Goal: Information Seeking & Learning: Learn about a topic

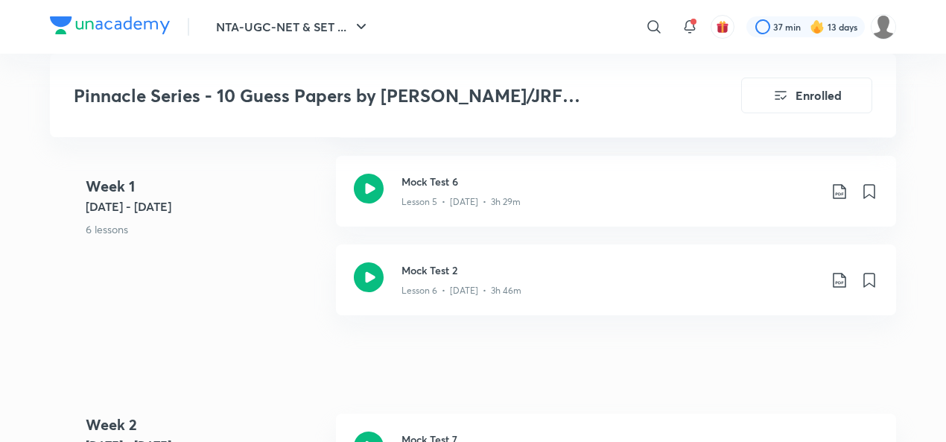
scroll to position [1291, 0]
click at [839, 269] on div "Mock Test 2 Lesson 6 • [DATE] • 3h 46m" at bounding box center [639, 278] width 477 height 35
click at [838, 270] on icon at bounding box center [839, 279] width 18 height 18
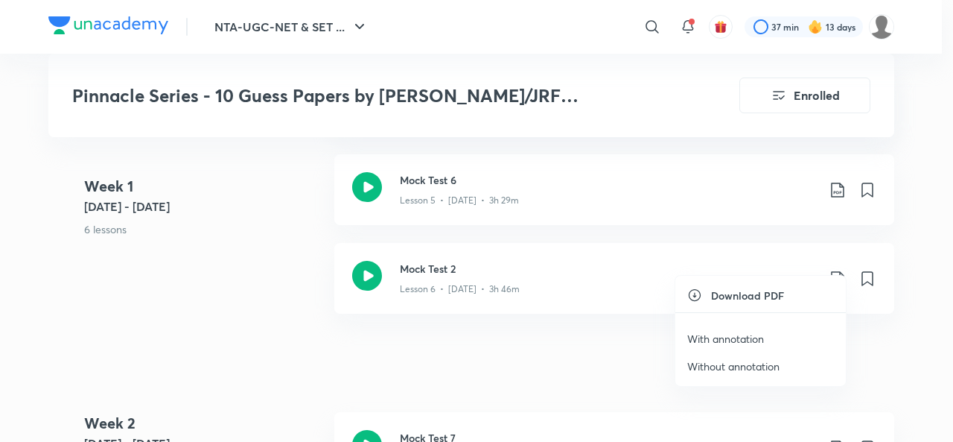
click at [748, 338] on p "With annotation" at bounding box center [725, 339] width 77 height 16
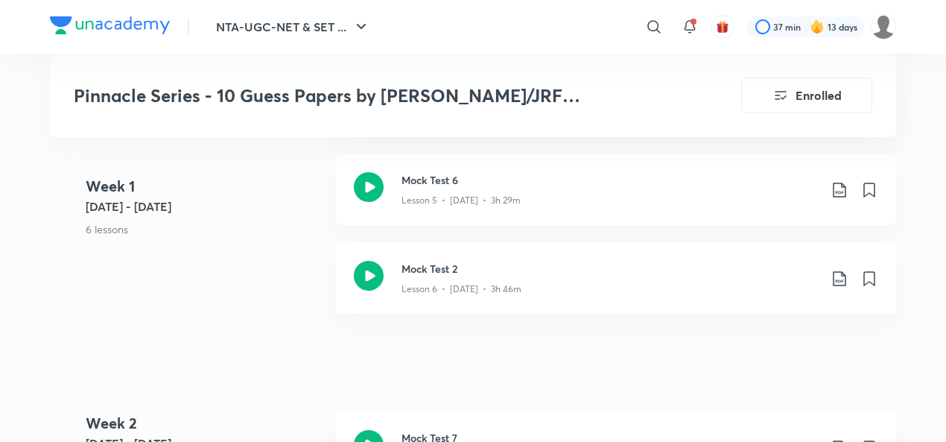
click at [837, 270] on icon at bounding box center [839, 279] width 18 height 18
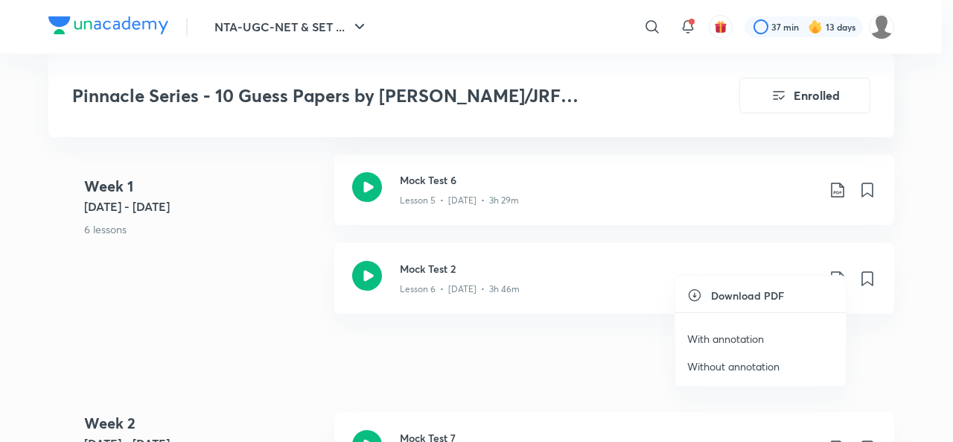
click at [727, 366] on p "Without annotation" at bounding box center [733, 366] width 92 height 16
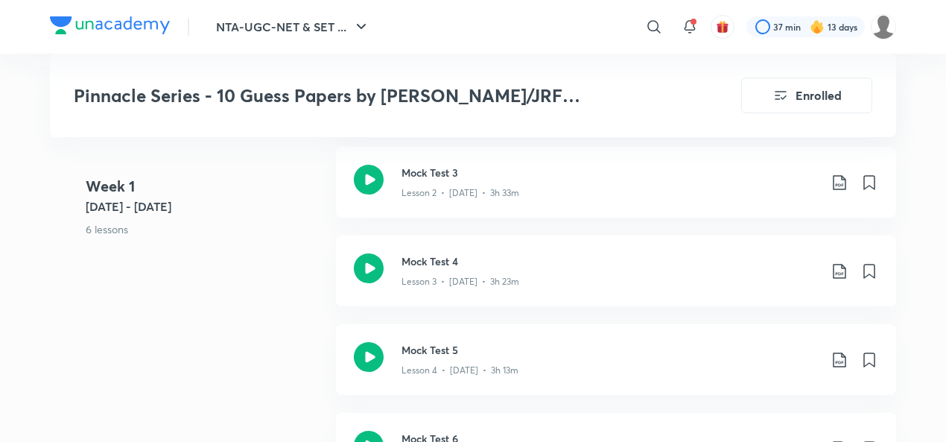
scroll to position [1031, 0]
click at [837, 175] on icon at bounding box center [839, 184] width 18 height 18
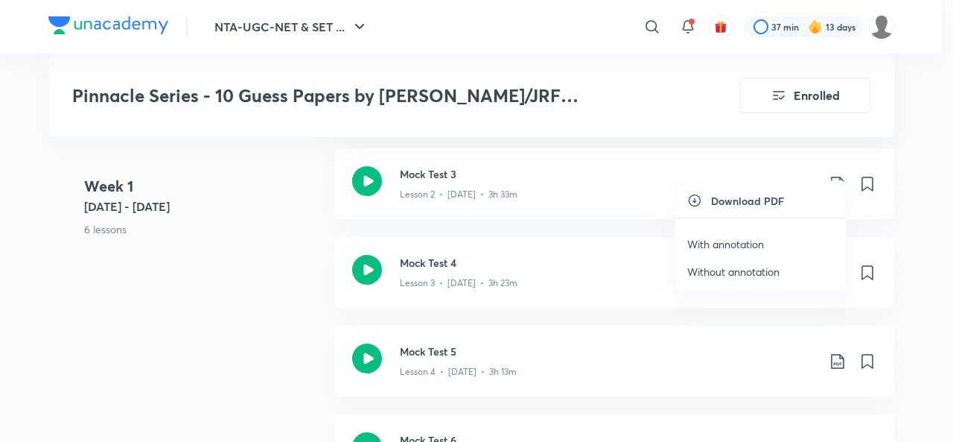
click at [747, 240] on p "With annotation" at bounding box center [725, 244] width 77 height 16
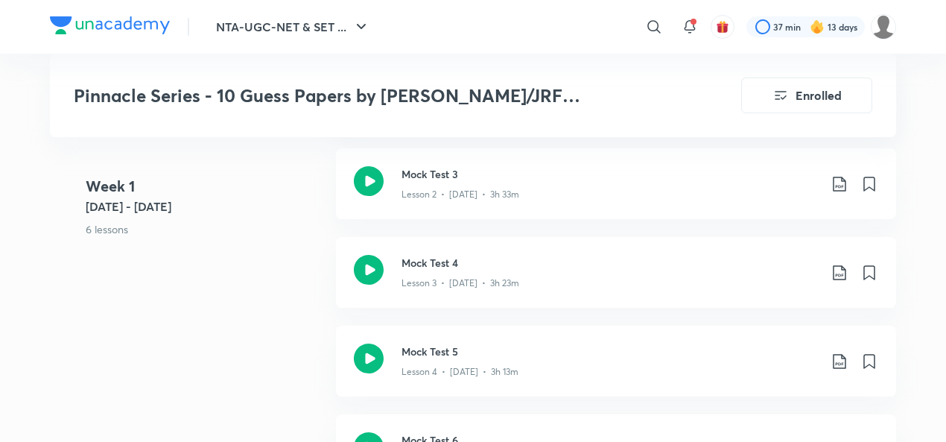
click at [841, 175] on icon at bounding box center [839, 184] width 18 height 18
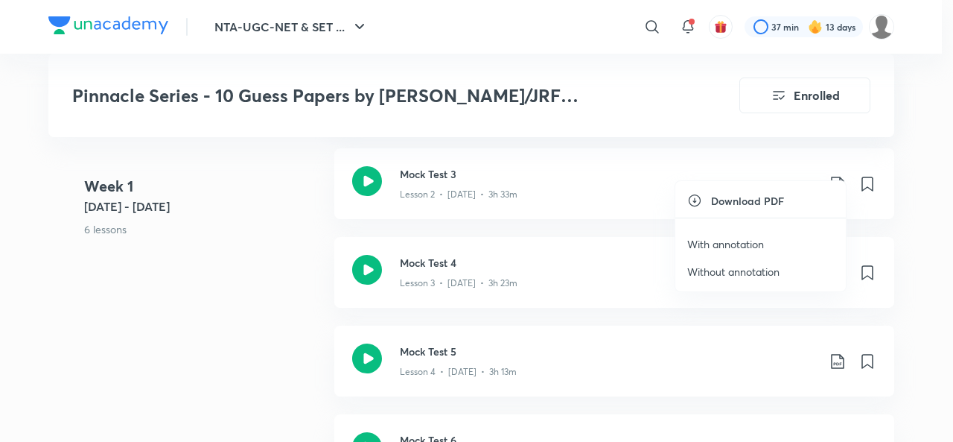
click at [757, 270] on p "Without annotation" at bounding box center [733, 272] width 92 height 16
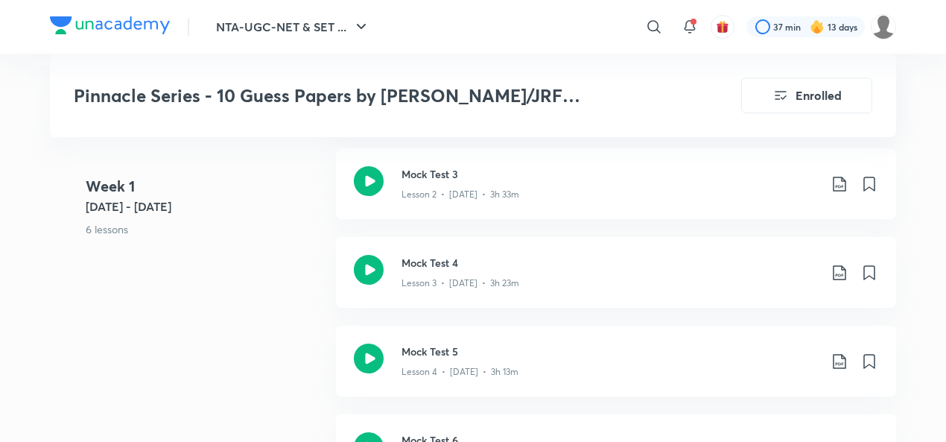
click at [832, 265] on icon at bounding box center [838, 272] width 13 height 15
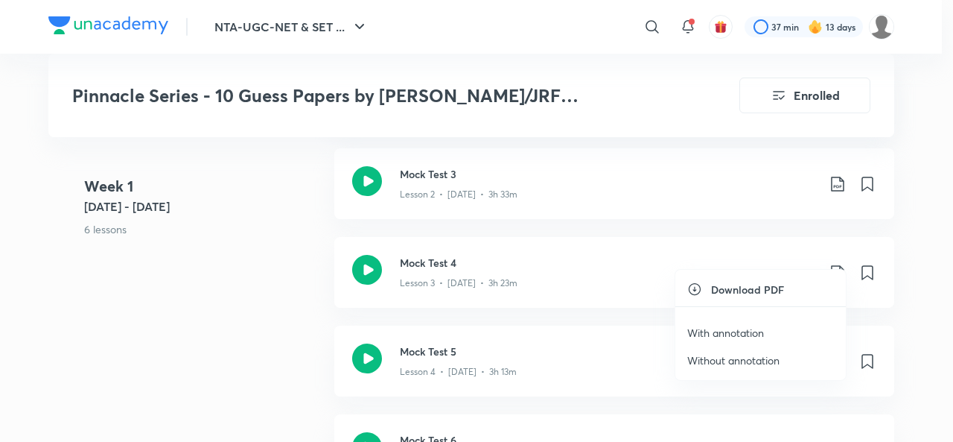
click at [753, 334] on p "With annotation" at bounding box center [725, 333] width 77 height 16
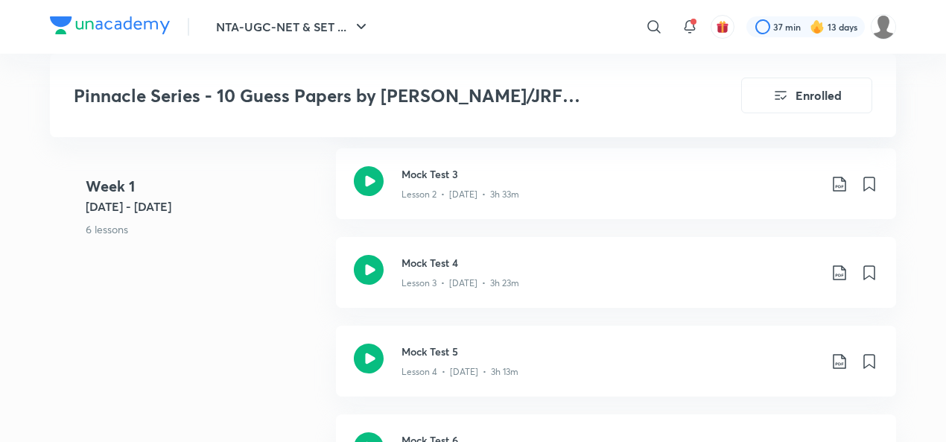
click at [840, 264] on icon at bounding box center [839, 273] width 18 height 18
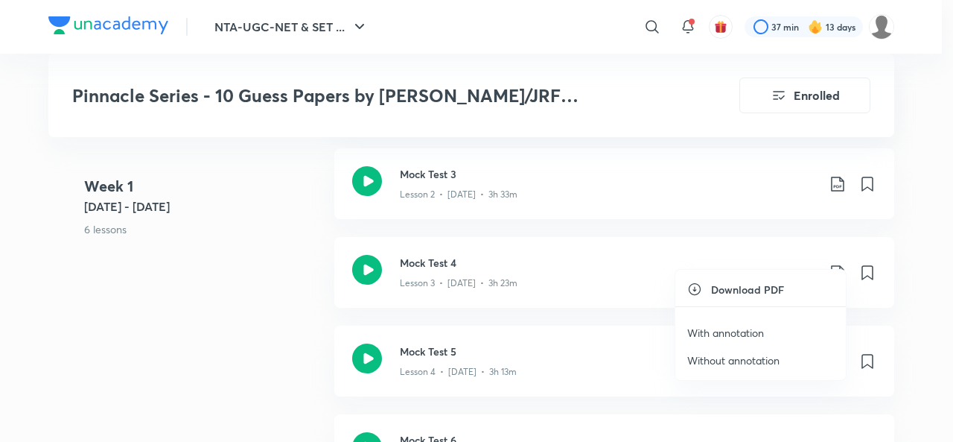
click at [765, 360] on p "Without annotation" at bounding box center [733, 360] width 92 height 16
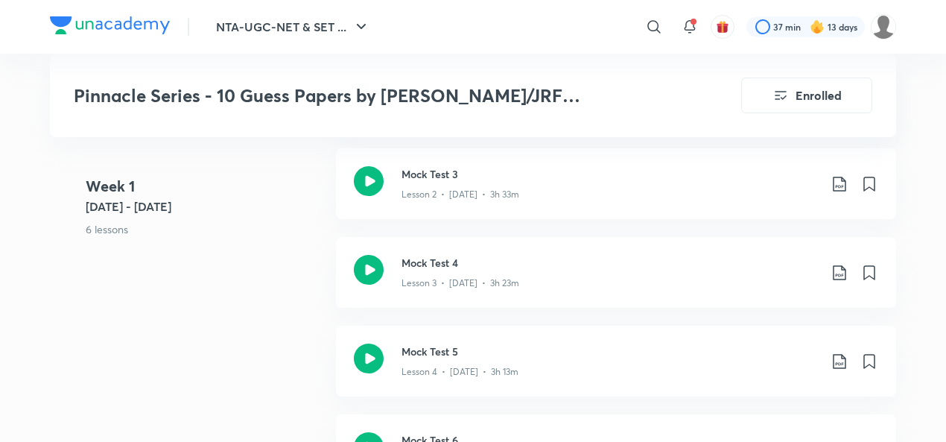
scroll to position [1095, 0]
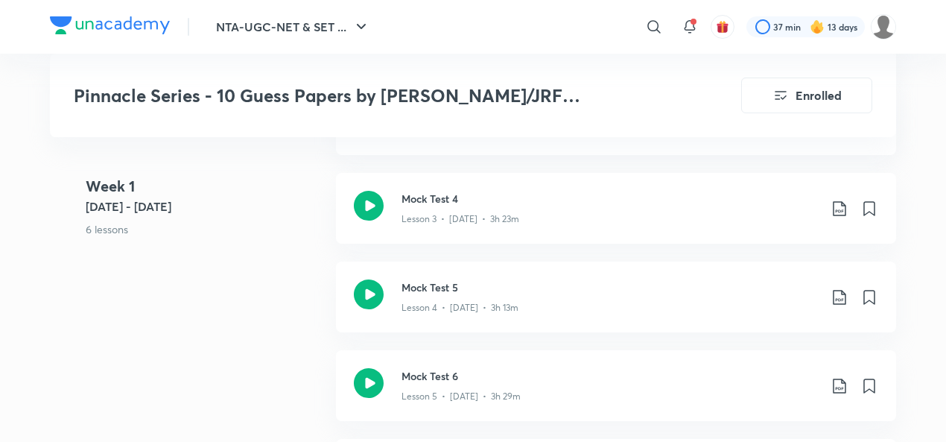
click at [843, 290] on icon at bounding box center [838, 297] width 13 height 15
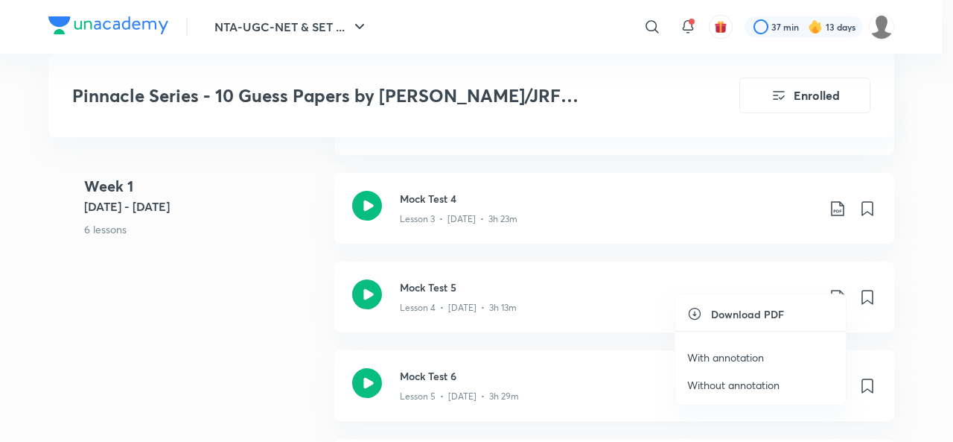
click at [766, 361] on li "With annotation" at bounding box center [760, 357] width 171 height 28
click at [704, 358] on p "With annotation" at bounding box center [725, 357] width 77 height 16
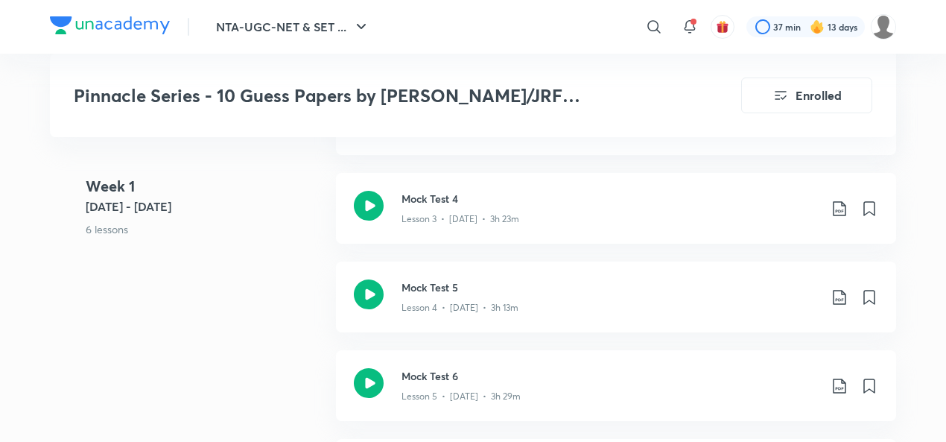
click at [841, 290] on icon at bounding box center [838, 297] width 13 height 15
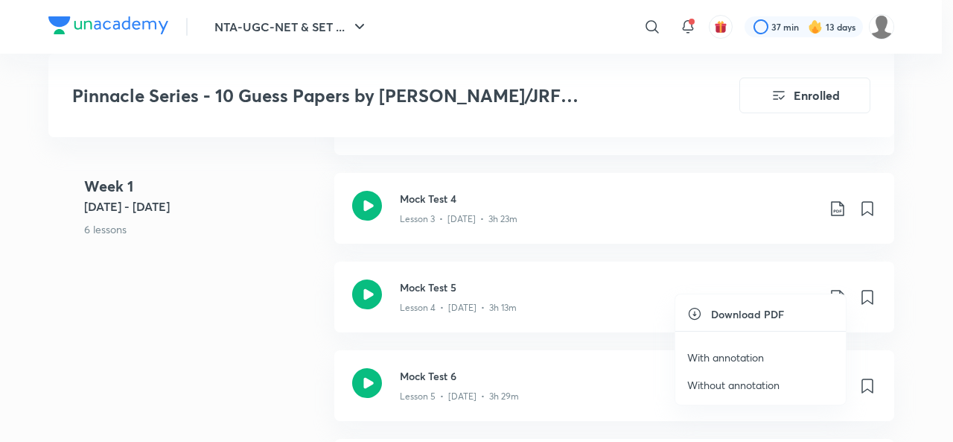
click at [727, 383] on p "Without annotation" at bounding box center [733, 385] width 92 height 16
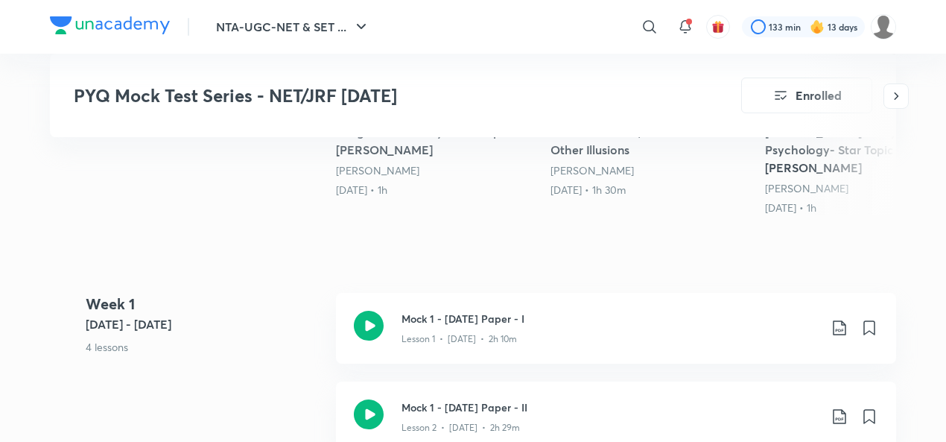
scroll to position [581, 0]
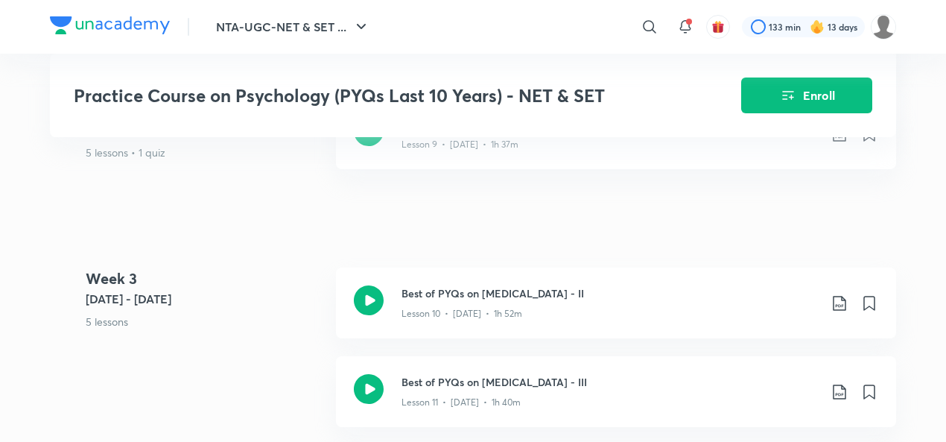
scroll to position [1478, 0]
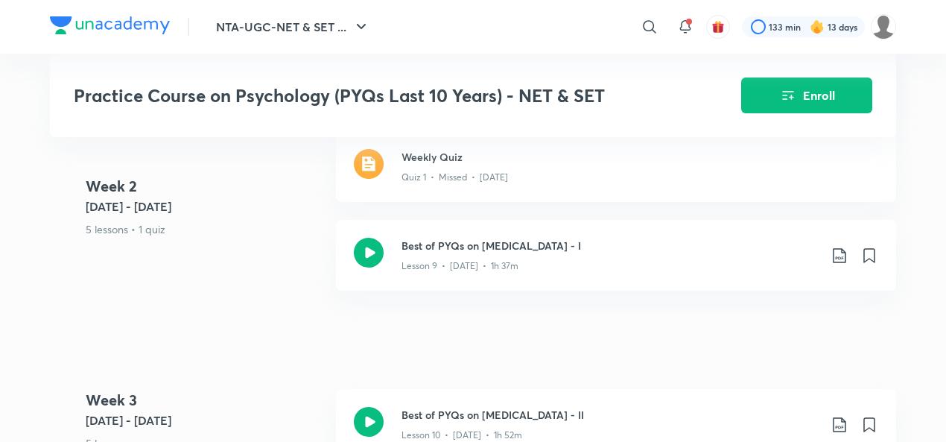
click at [433, 150] on h3 "Weekly Quiz" at bounding box center [639, 157] width 477 height 16
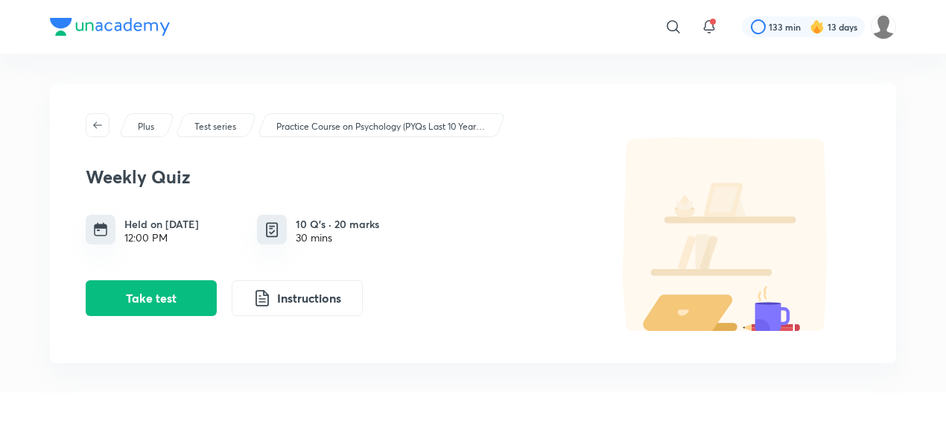
scroll to position [2, 0]
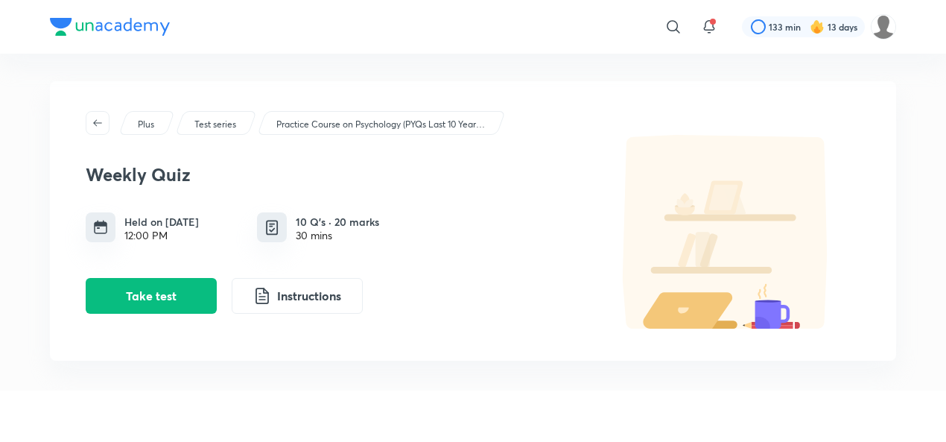
click at [186, 288] on button "Take test" at bounding box center [151, 296] width 131 height 36
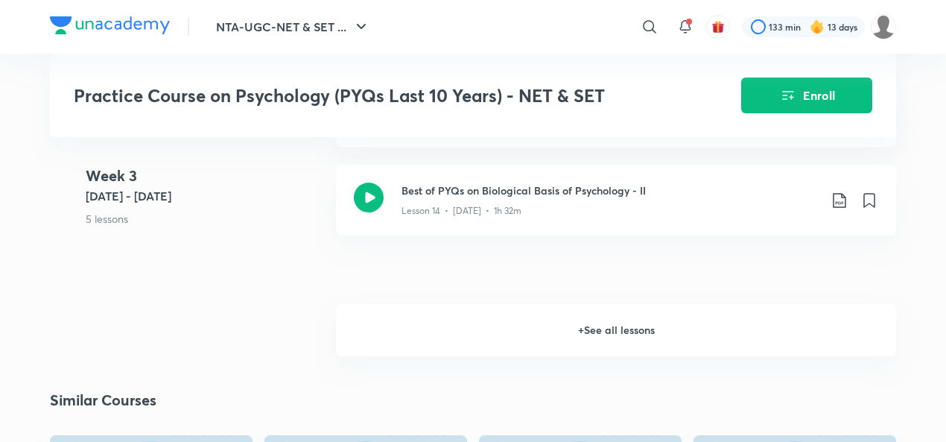
scroll to position [2059, 0]
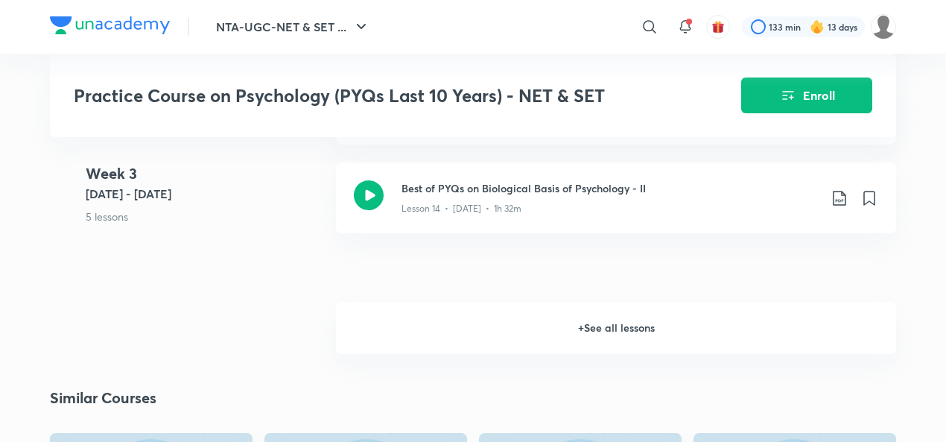
click at [603, 322] on h6 "+ See all lessons" at bounding box center [616, 328] width 560 height 52
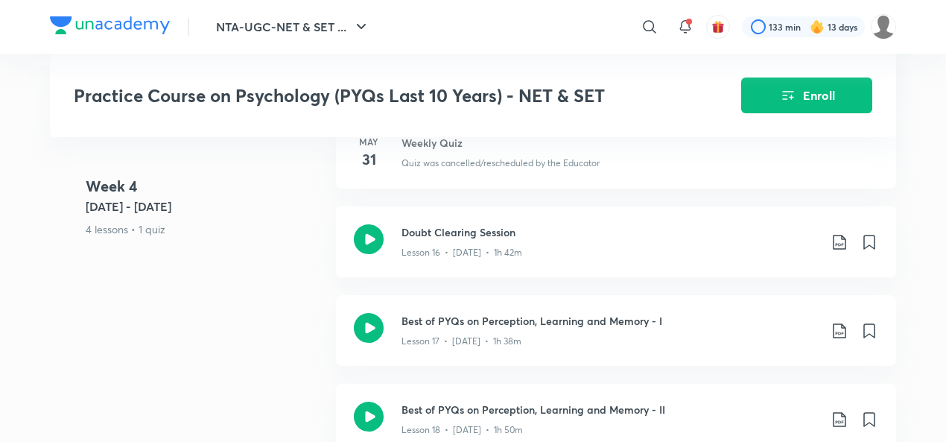
scroll to position [2360, 0]
click at [597, 314] on h3 "Best of PYQs on Perception, Learning and Memory - I" at bounding box center [609, 322] width 417 height 16
click at [838, 324] on icon at bounding box center [839, 332] width 18 height 18
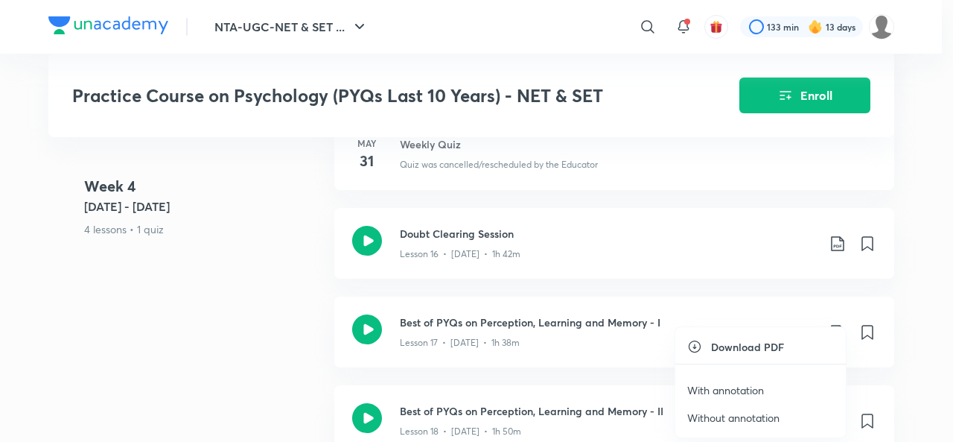
click at [730, 391] on p "With annotation" at bounding box center [725, 390] width 77 height 16
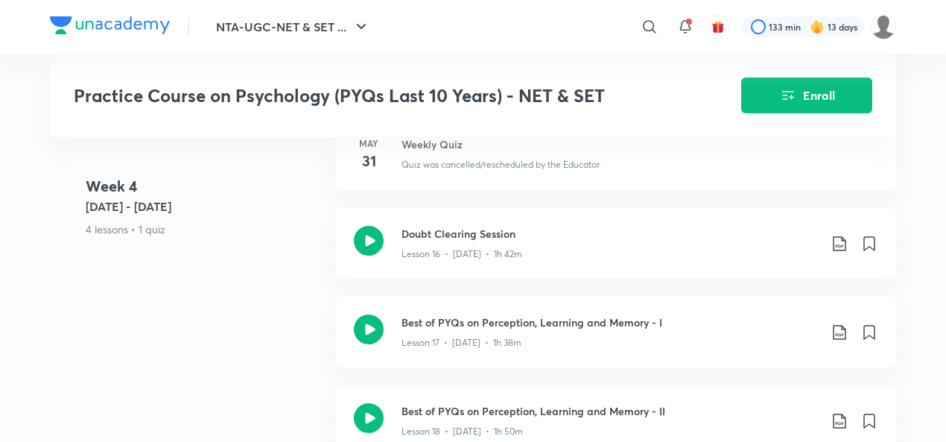
click at [837, 327] on icon at bounding box center [839, 332] width 18 height 18
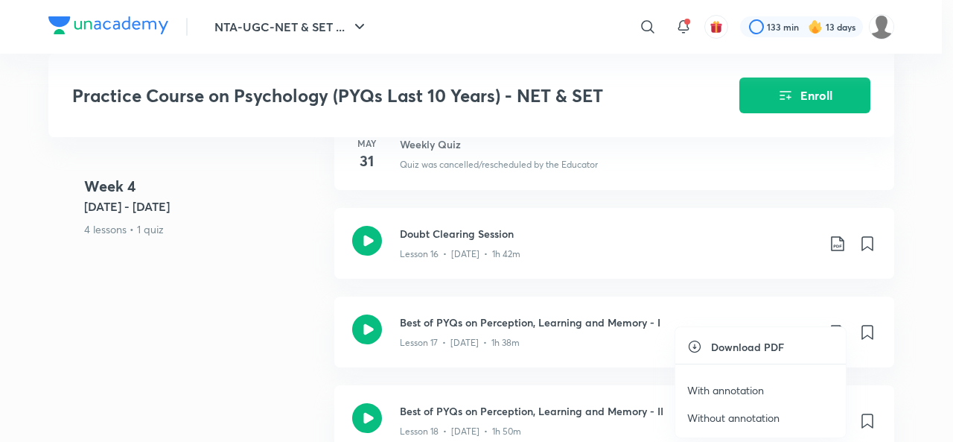
click at [760, 418] on p "Without annotation" at bounding box center [733, 418] width 92 height 16
